Goal: Information Seeking & Learning: Learn about a topic

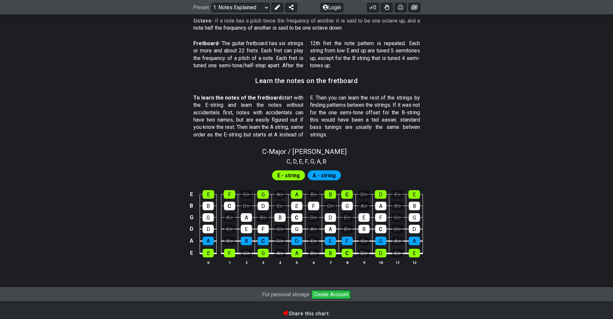
scroll to position [531, 0]
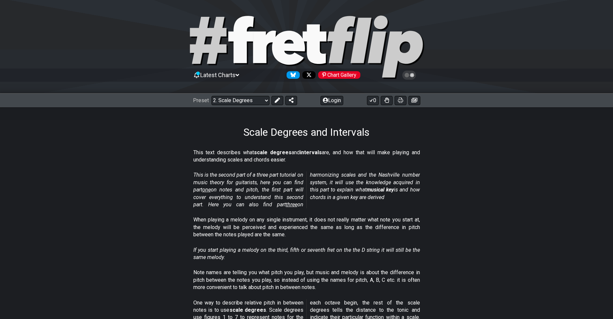
drag, startPoint x: 192, startPoint y: 152, endPoint x: 316, endPoint y: 154, distance: 124.4
click at [315, 154] on section "This text describes what scale degrees and intervals are, and how that will mak…" at bounding box center [306, 157] width 513 height 23
click at [279, 149] on strong "scale degrees" at bounding box center [273, 152] width 38 height 6
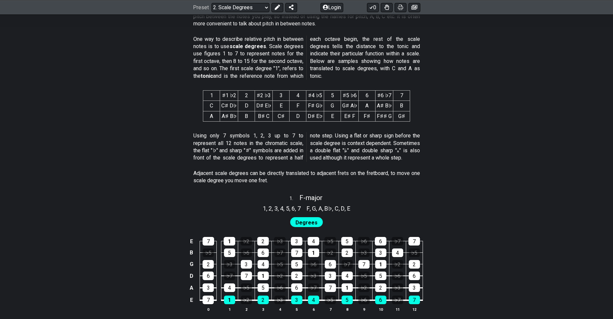
scroll to position [395, 0]
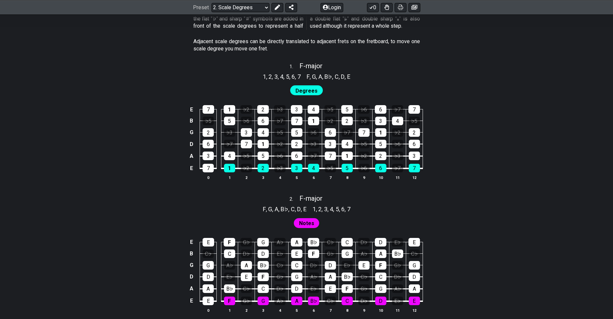
click at [84, 113] on div "E 7 1 ♭2 2 ♭3 3 4 ♭5 5 ♭6 6 ♭7 7 B ♭5 5 ♭6 6 ♭7 7 1 ♭2 2 ♭3 3 4 ♭5 G 2 ♭3 3 4 ♭…" at bounding box center [306, 142] width 513 height 92
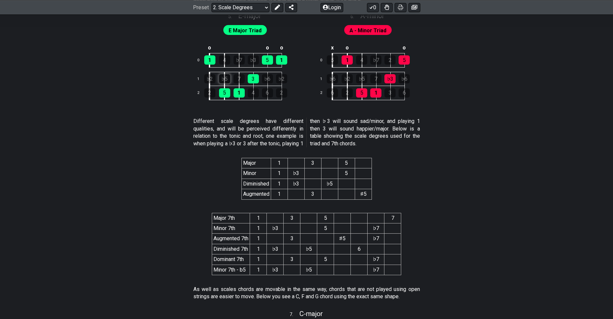
scroll to position [1053, 0]
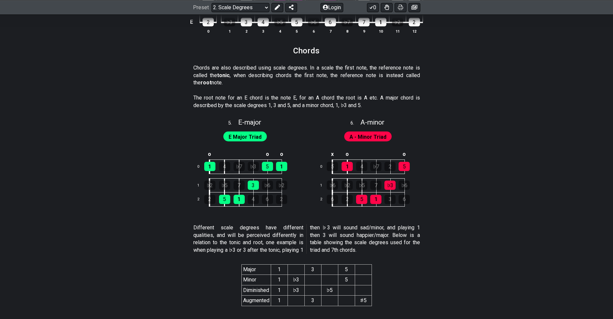
drag, startPoint x: 186, startPoint y: 226, endPoint x: 270, endPoint y: 229, distance: 84.3
click at [270, 229] on section "Different scale degrees have different qualities, and will be perceived differe…" at bounding box center [306, 240] width 513 height 38
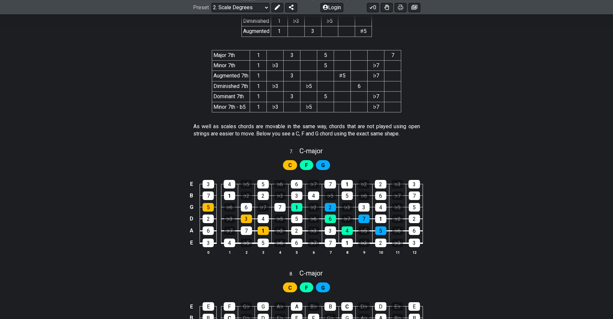
scroll to position [1415, 0]
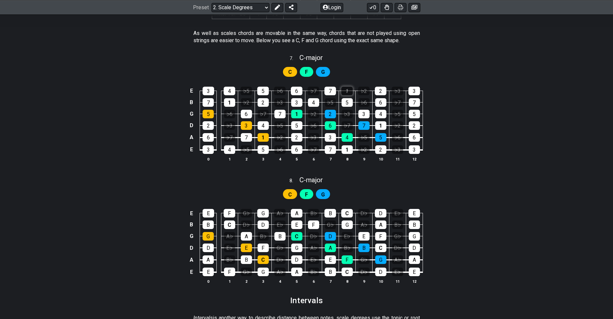
click at [348, 91] on div "1" at bounding box center [347, 91] width 12 height 9
click at [283, 93] on div "♭6" at bounding box center [280, 91] width 12 height 9
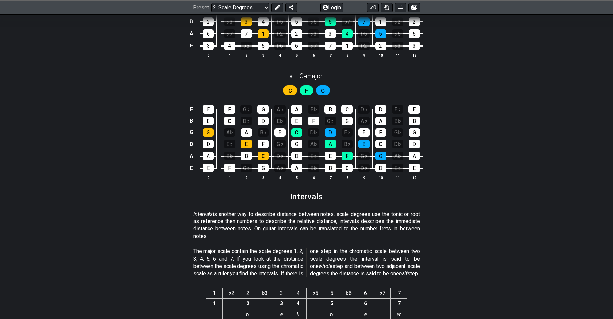
scroll to position [1580, 0]
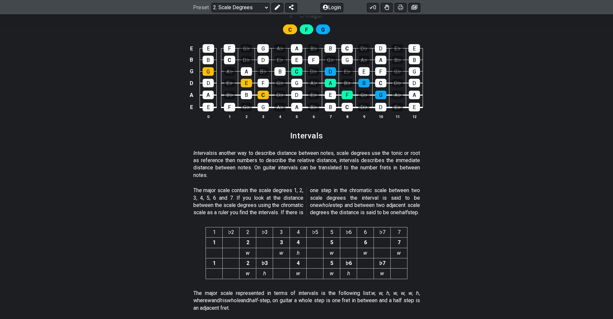
click at [108, 170] on section "Intervals is another way to describe distance between notes, scale degrees use …" at bounding box center [306, 166] width 513 height 38
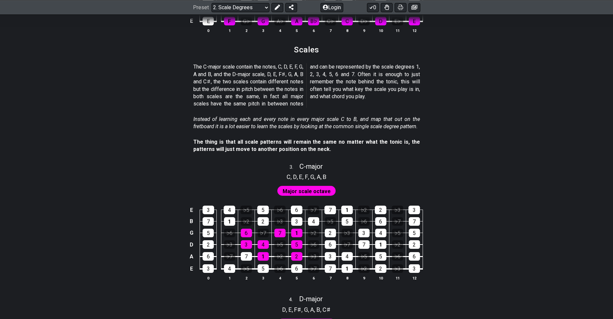
scroll to position [806, 0]
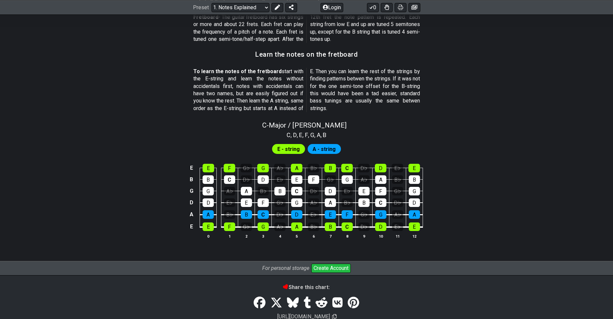
scroll to position [560, 0]
